Goal: Find specific page/section: Find specific page/section

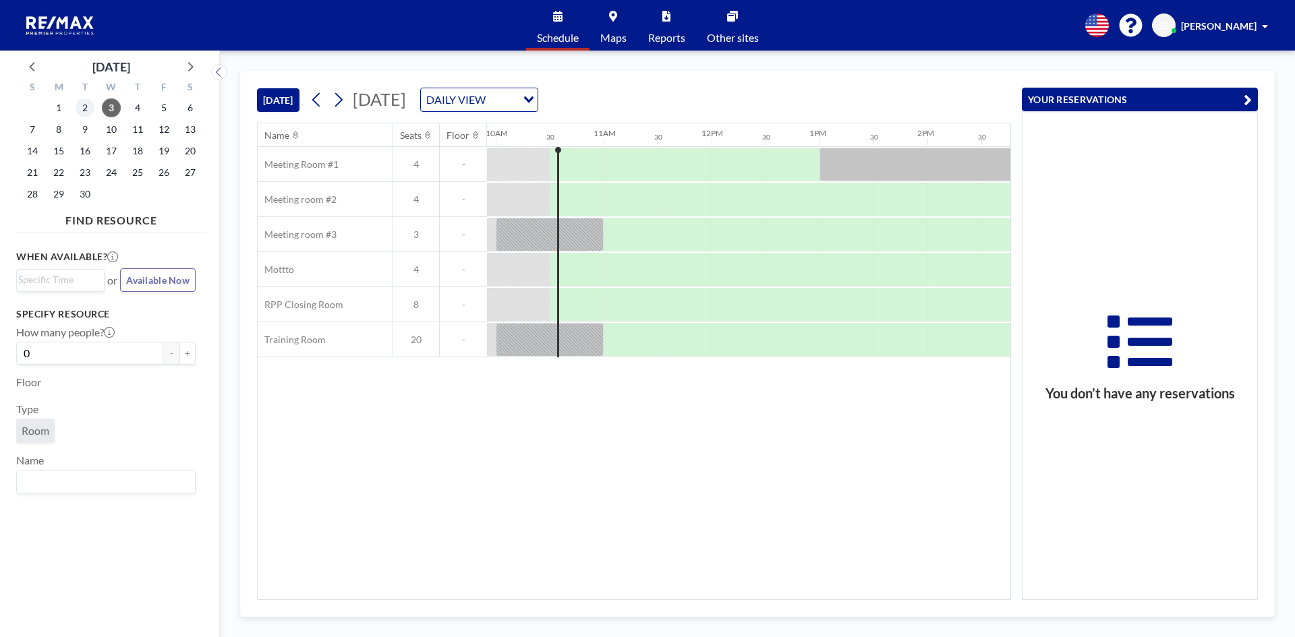
scroll to position [0, 1079]
click at [704, 113] on div "[DATE] [DATE] DAILY VIEW Loading..." at bounding box center [634, 97] width 754 height 51
click at [517, 100] on div "DAILY VIEW" at bounding box center [469, 98] width 96 height 20
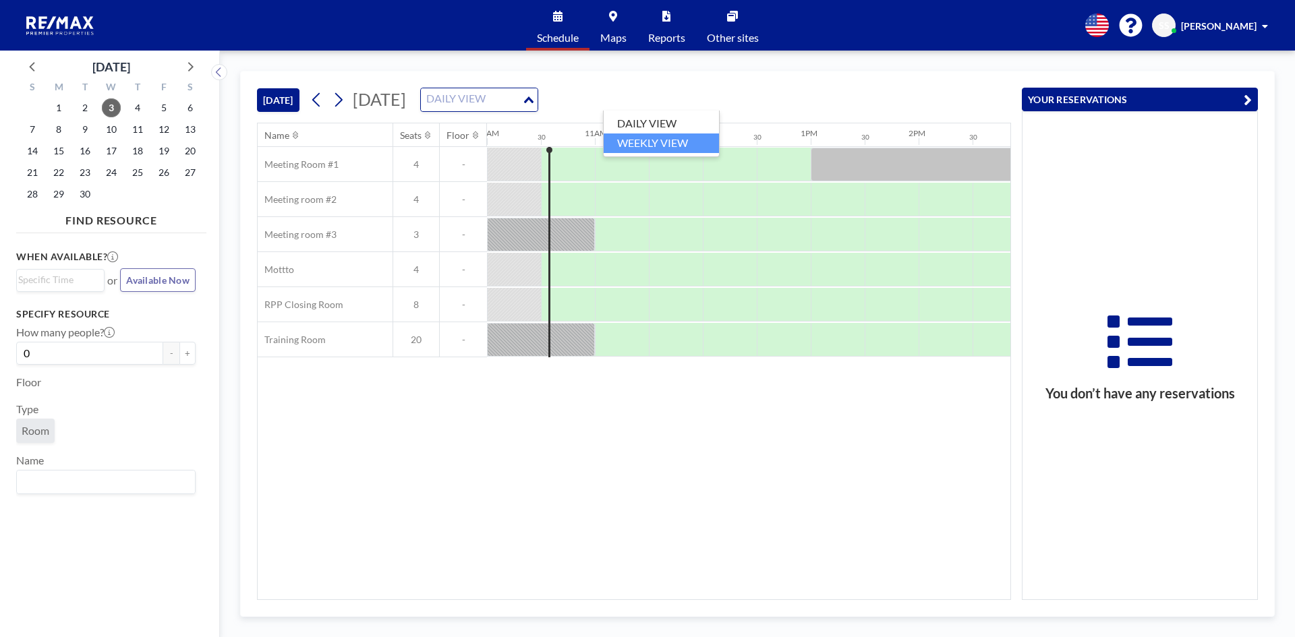
click at [669, 148] on li "WEEKLY VIEW" at bounding box center [661, 144] width 115 height 20
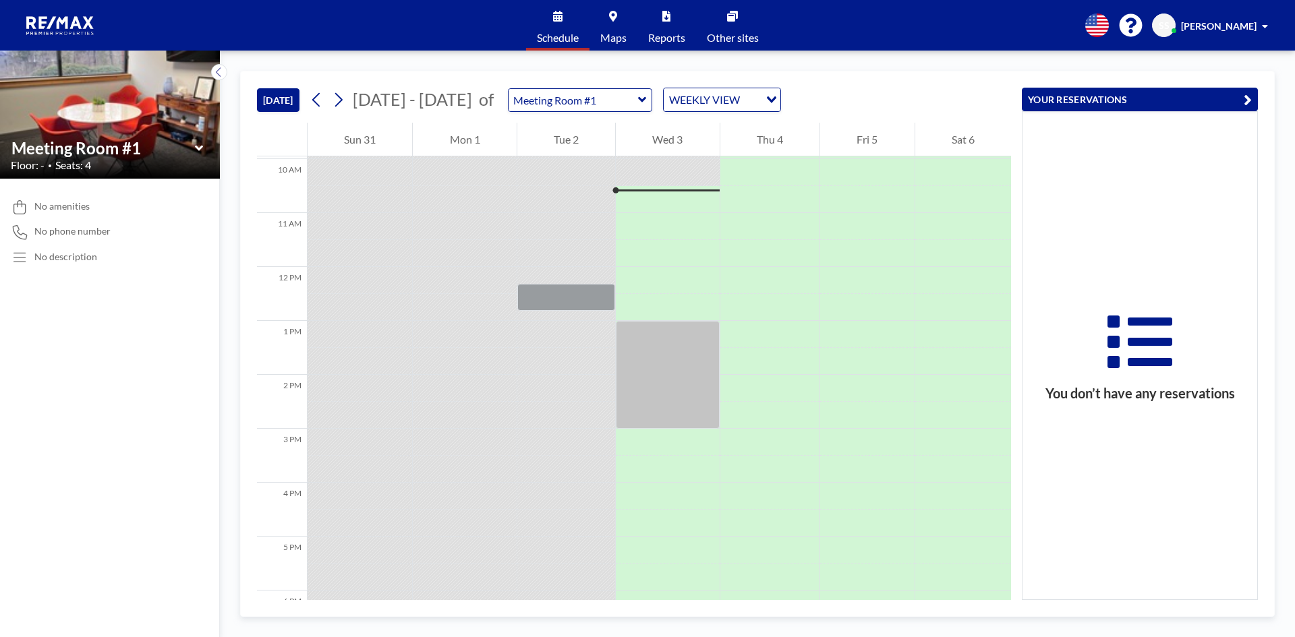
scroll to position [540, 0]
click at [616, 108] on input "text" at bounding box center [574, 100] width 130 height 22
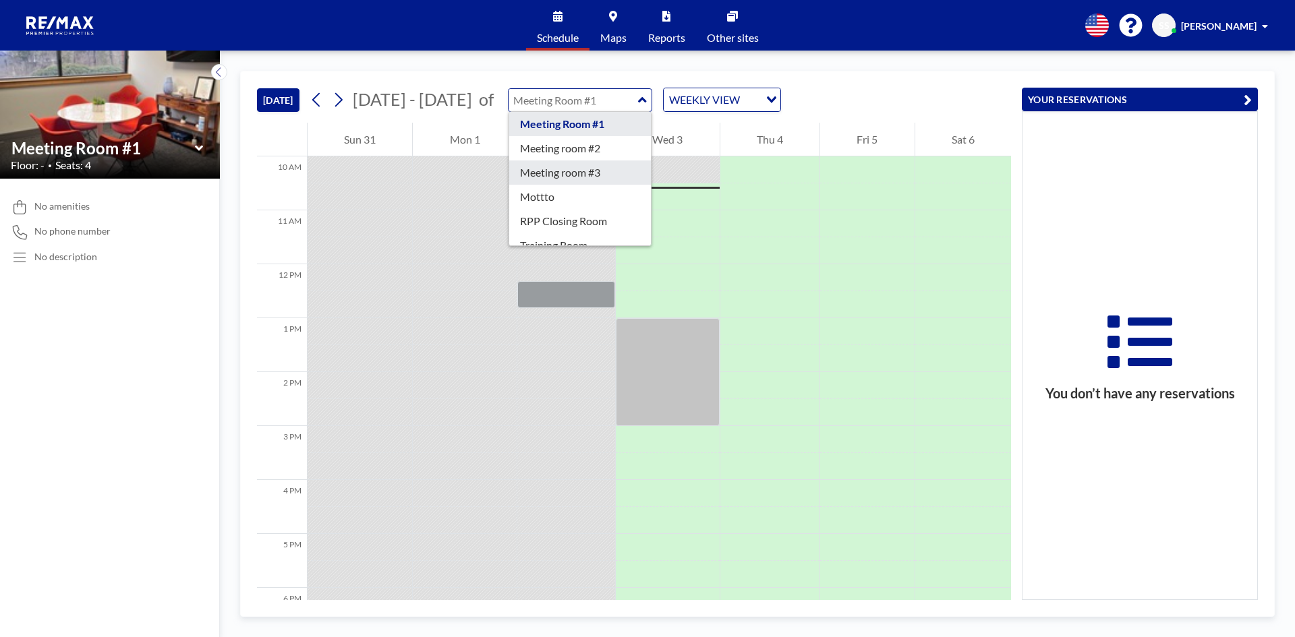
scroll to position [43, 0]
type input "RPP Closing Room"
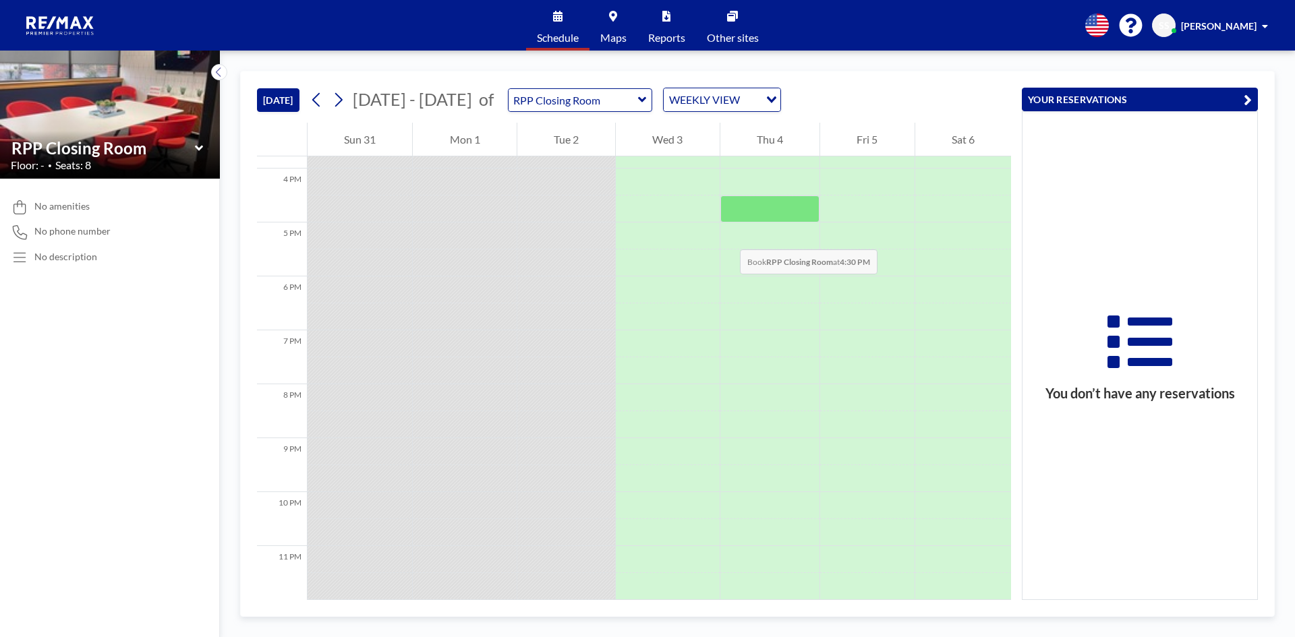
scroll to position [656, 0]
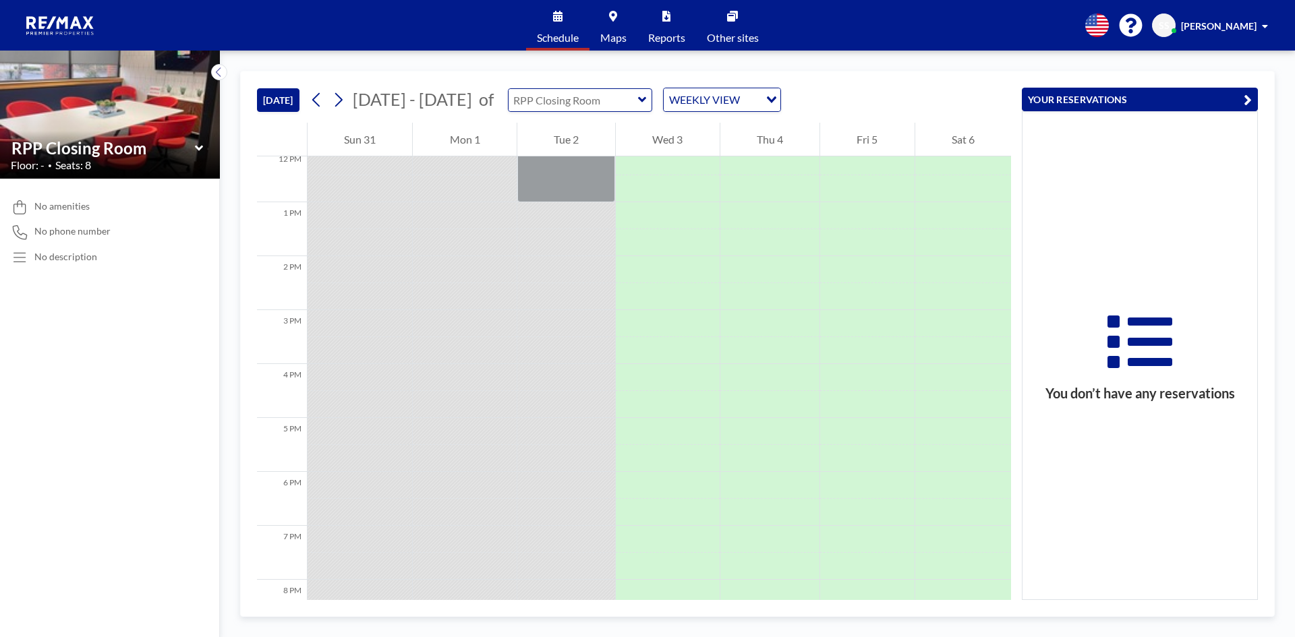
click at [570, 107] on input "text" at bounding box center [574, 100] width 130 height 22
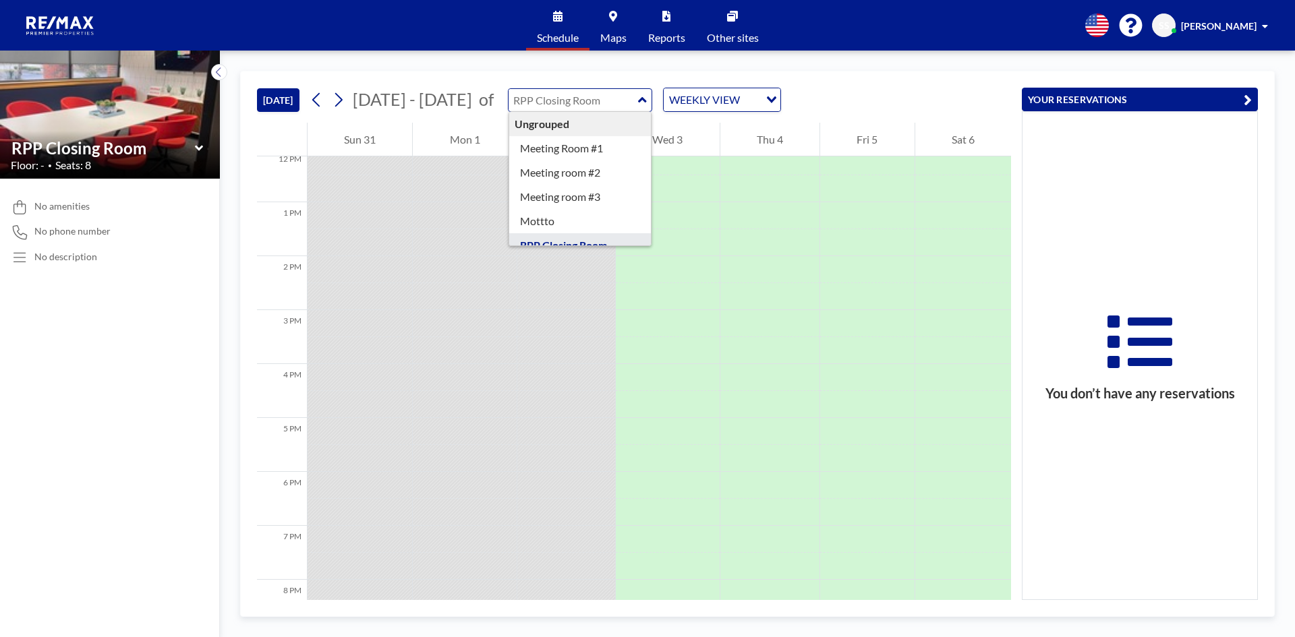
type input "RPP Closing Room"
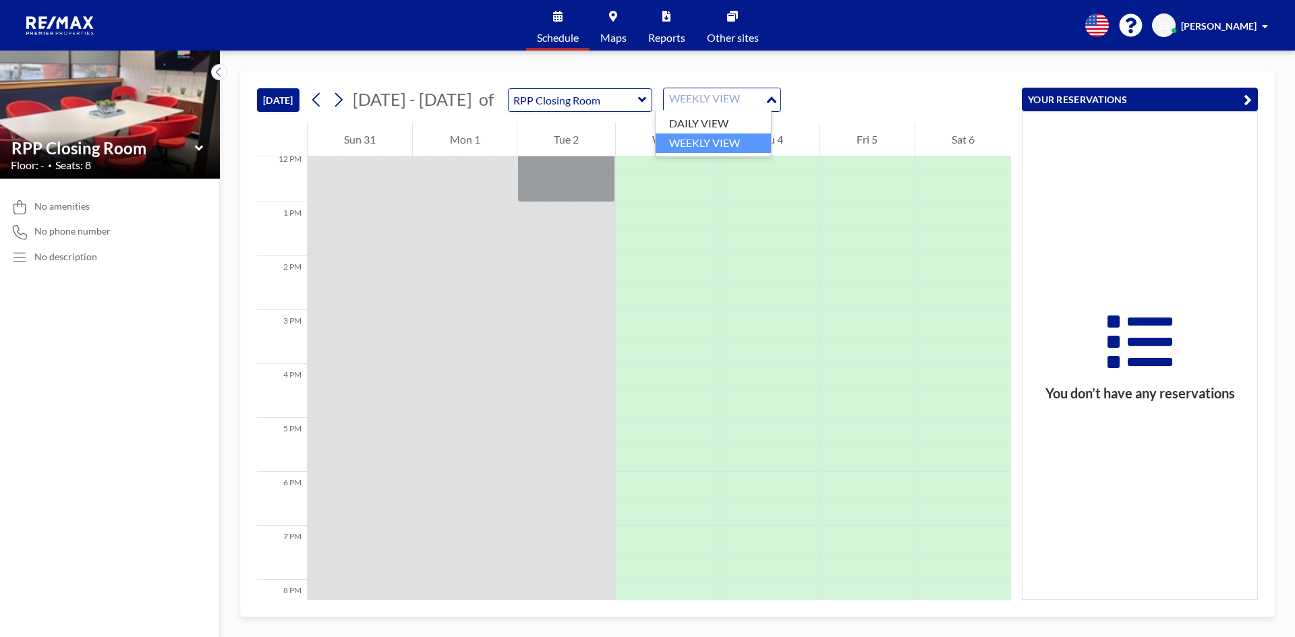
click at [699, 96] on div "WEEKLY VIEW" at bounding box center [714, 98] width 101 height 20
click at [695, 125] on li "DAILY VIEW" at bounding box center [713, 124] width 115 height 20
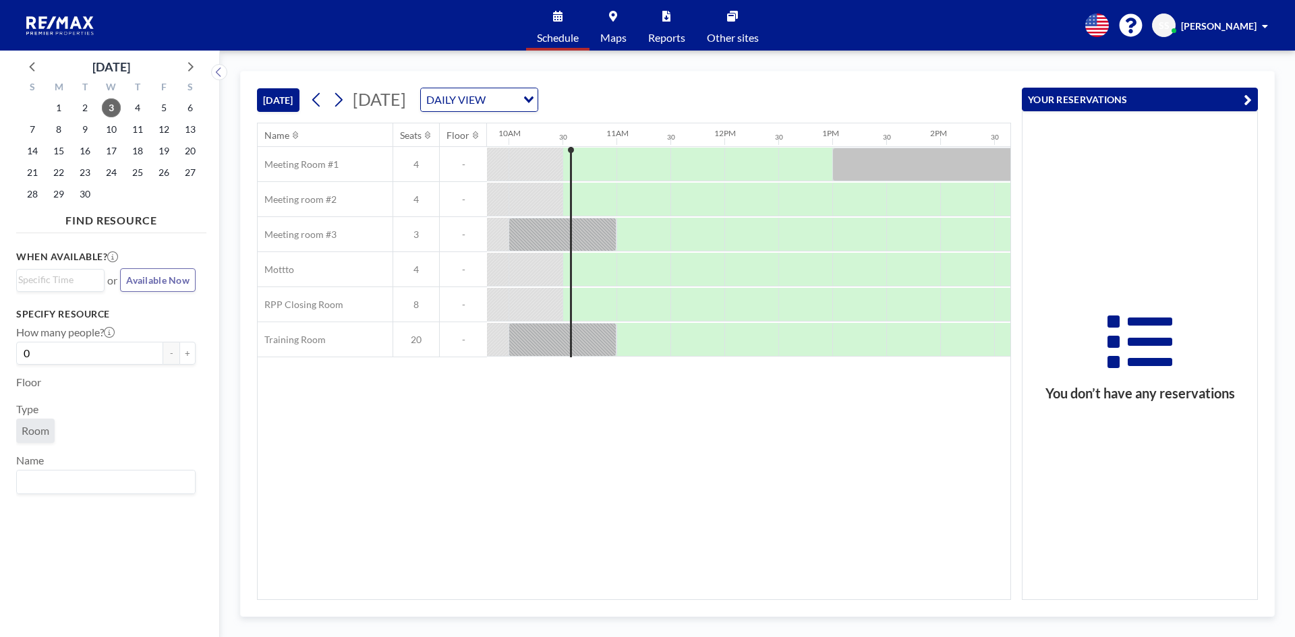
scroll to position [0, 1079]
